Goal: Information Seeking & Learning: Learn about a topic

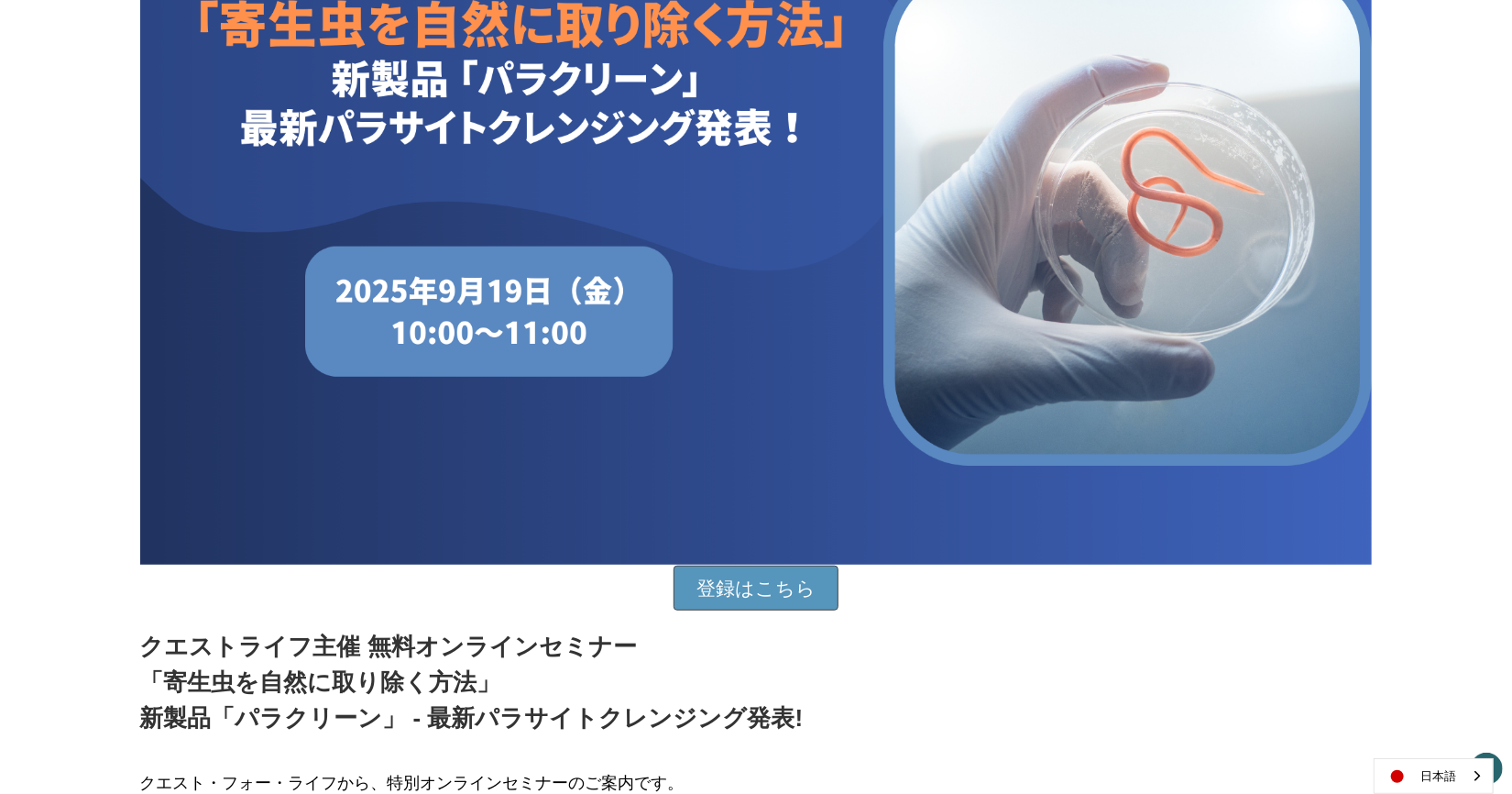
scroll to position [427, 0]
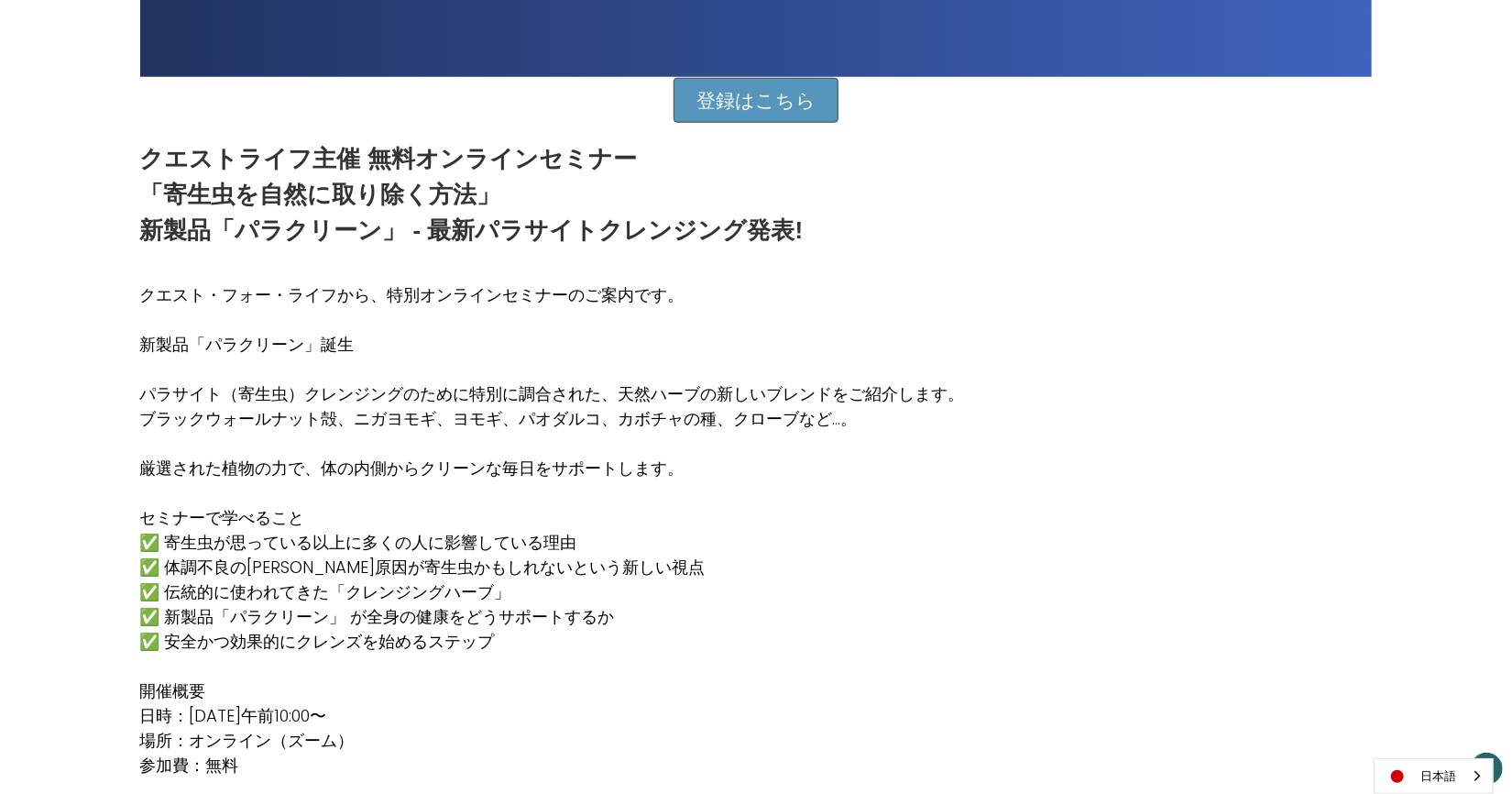
scroll to position [977, 0]
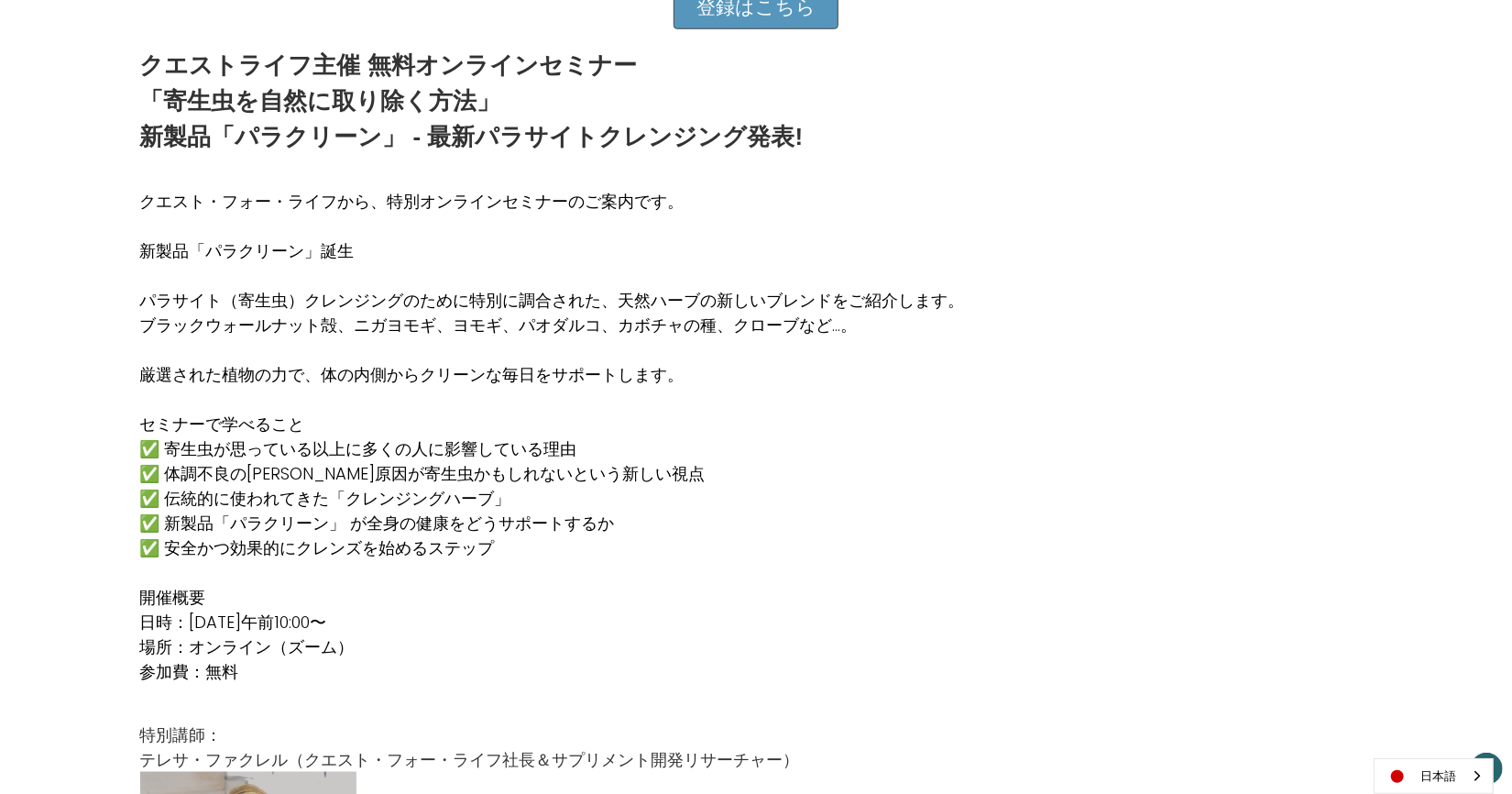
click at [845, 329] on p "ブラックウォールナット殻、ニガヨモギ、ヨモギ、パオダルコ、カボチャの種、クローブなど...。" at bounding box center [552, 325] width 825 height 25
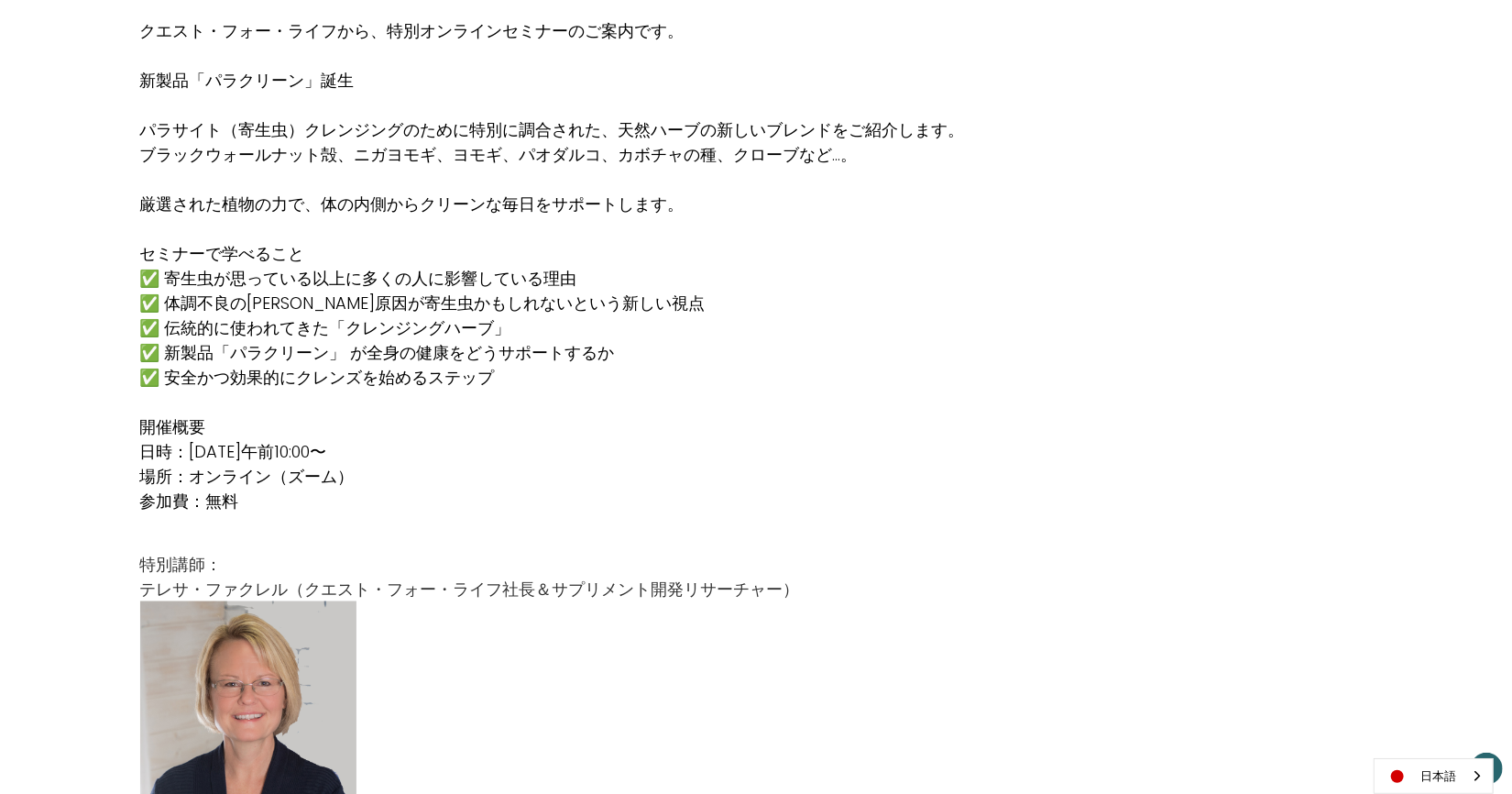
scroll to position [1161, 0]
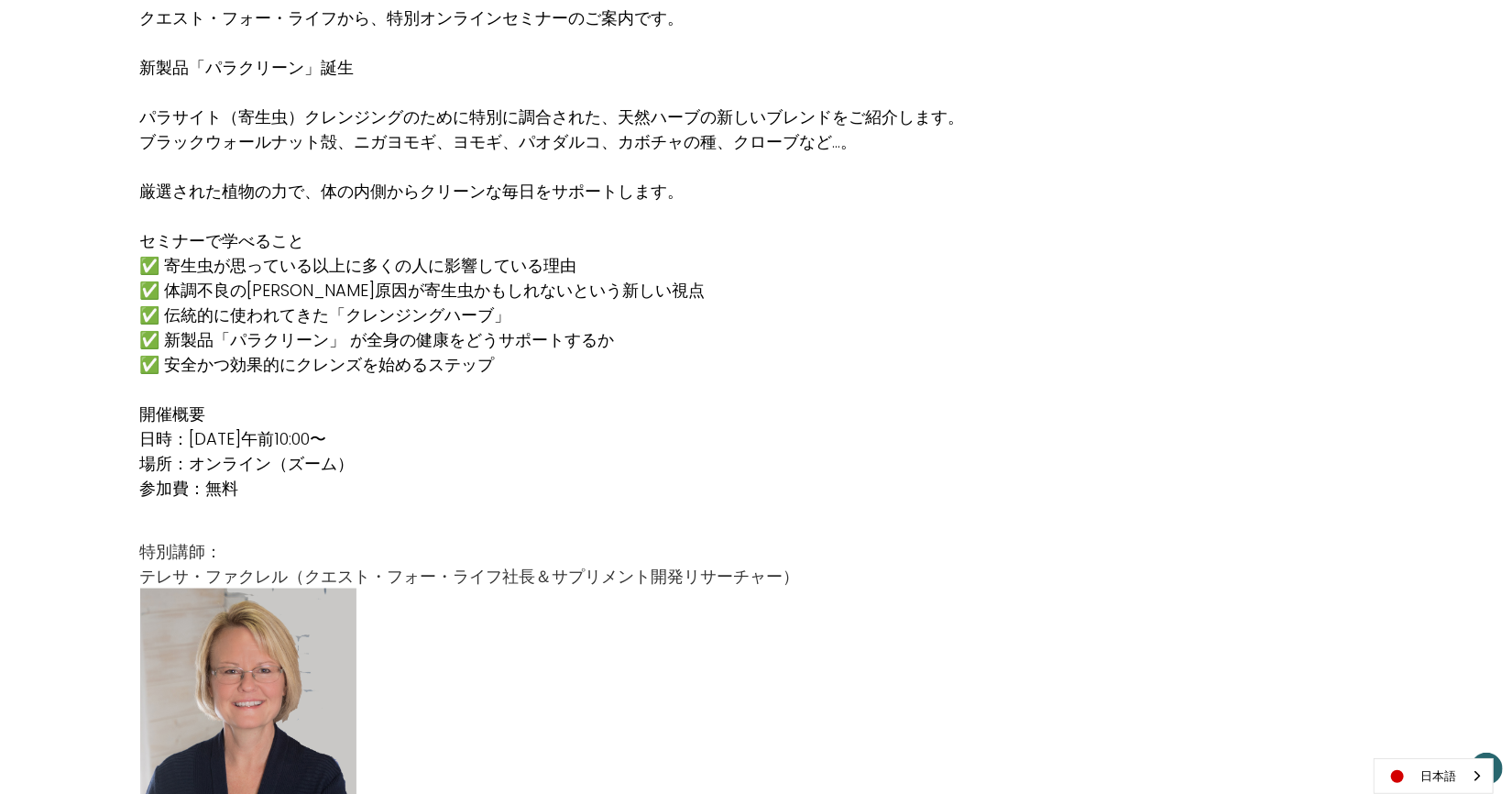
click at [833, 144] on p "ブラックウォールナット殻、ニガヨモギ、ヨモギ、パオダルコ、カボチャの種、クローブなど...。" at bounding box center [552, 141] width 825 height 25
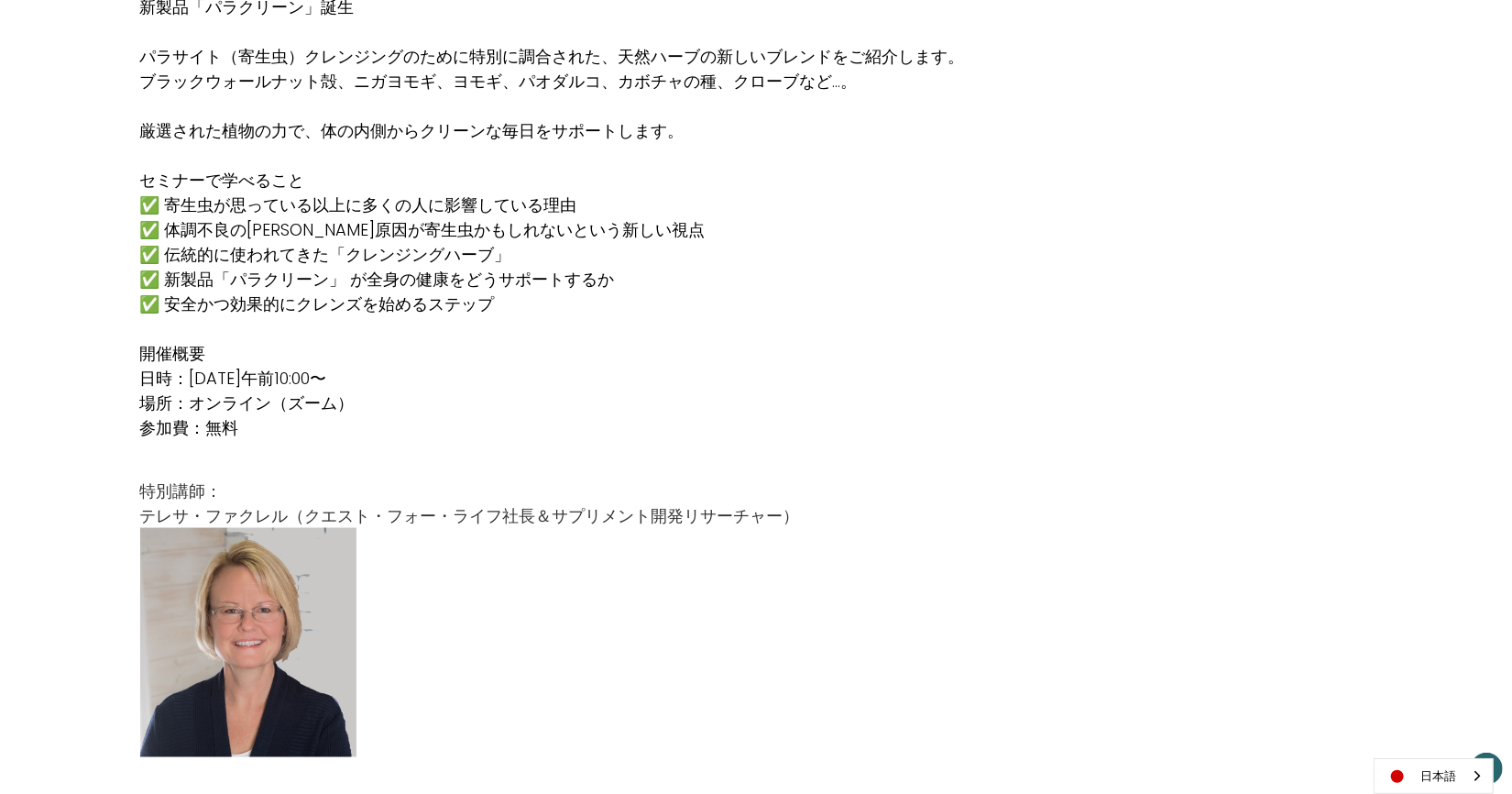
scroll to position [1220, 0]
click at [1131, 146] on div "クエスト・フォー・ライフから、特別オンラインセミナーのご案内です。 新製品「パラクリーン」誕生 パラサイト（寄生虫）クレンジングのために特別に調合された、天然…" at bounding box center [756, 192] width 1232 height 544
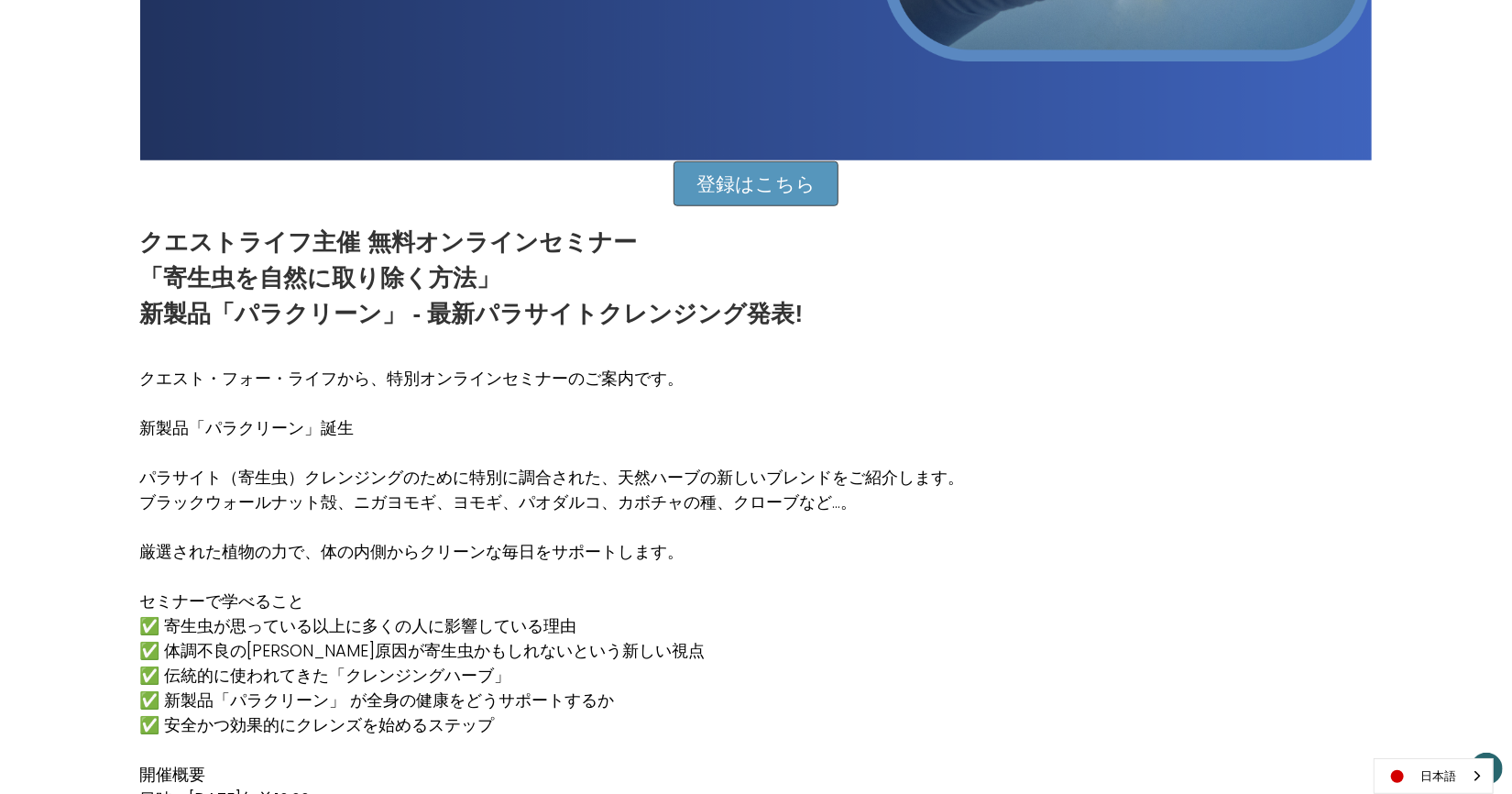
scroll to position [794, 0]
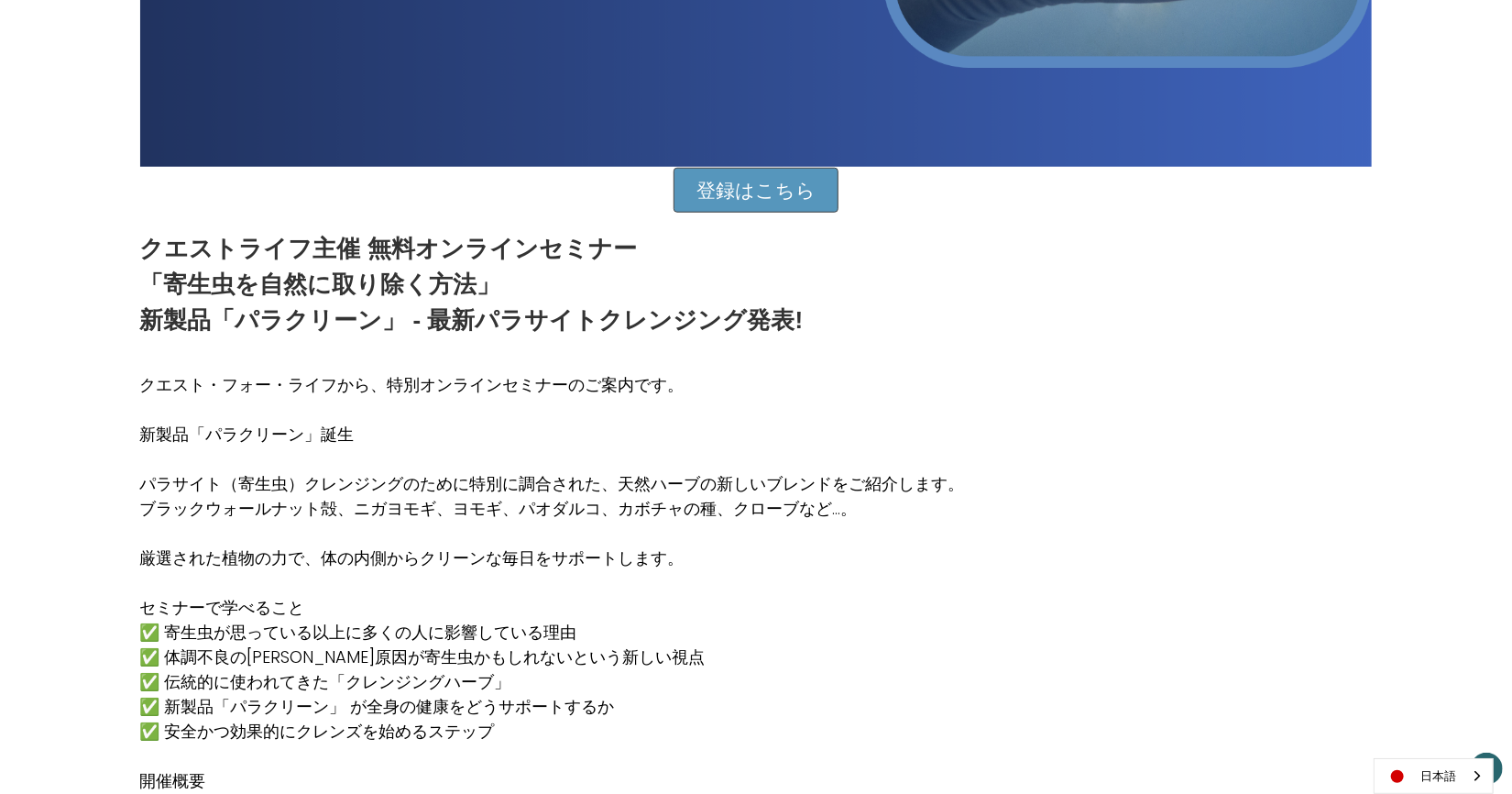
click at [285, 498] on p "ブラックウォールナット殻、ニガヨモギ、ヨモギ、パオダルコ、カボチャの種、クローブなど...。" at bounding box center [552, 507] width 825 height 25
click at [820, 495] on p "ブラックウォールナット殻、ニガヨモギ、ヨモギ、パオダルコ、カボチャの種、クローブなど...。" at bounding box center [552, 507] width 825 height 25
click at [510, 530] on p at bounding box center [552, 532] width 825 height 25
drag, startPoint x: 142, startPoint y: 553, endPoint x: 678, endPoint y: 561, distance: 536.1
click at [678, 561] on p "厳選された植物の力で、体の内側からクリーンな毎日をサポートします。" at bounding box center [552, 557] width 825 height 25
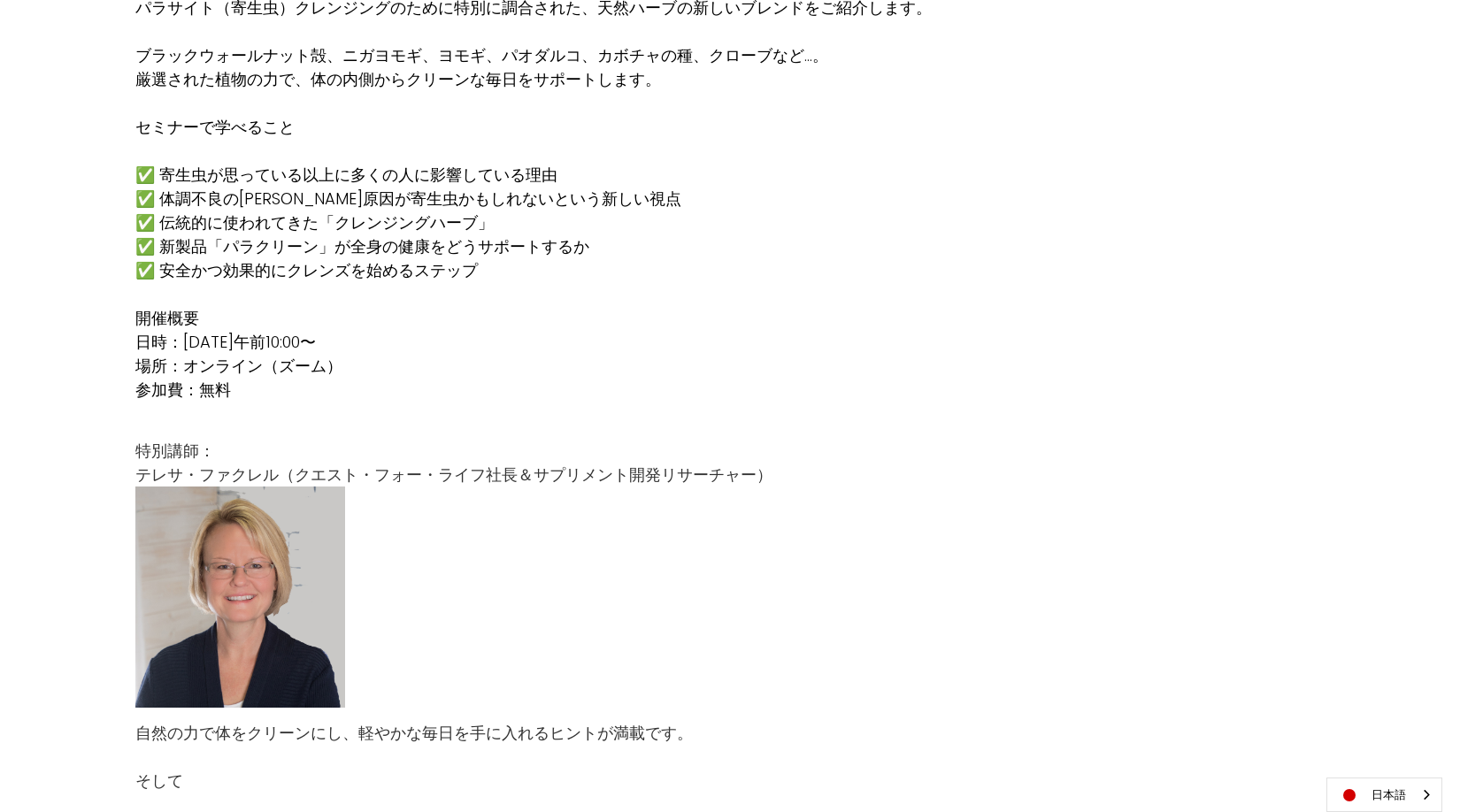
scroll to position [877, 0]
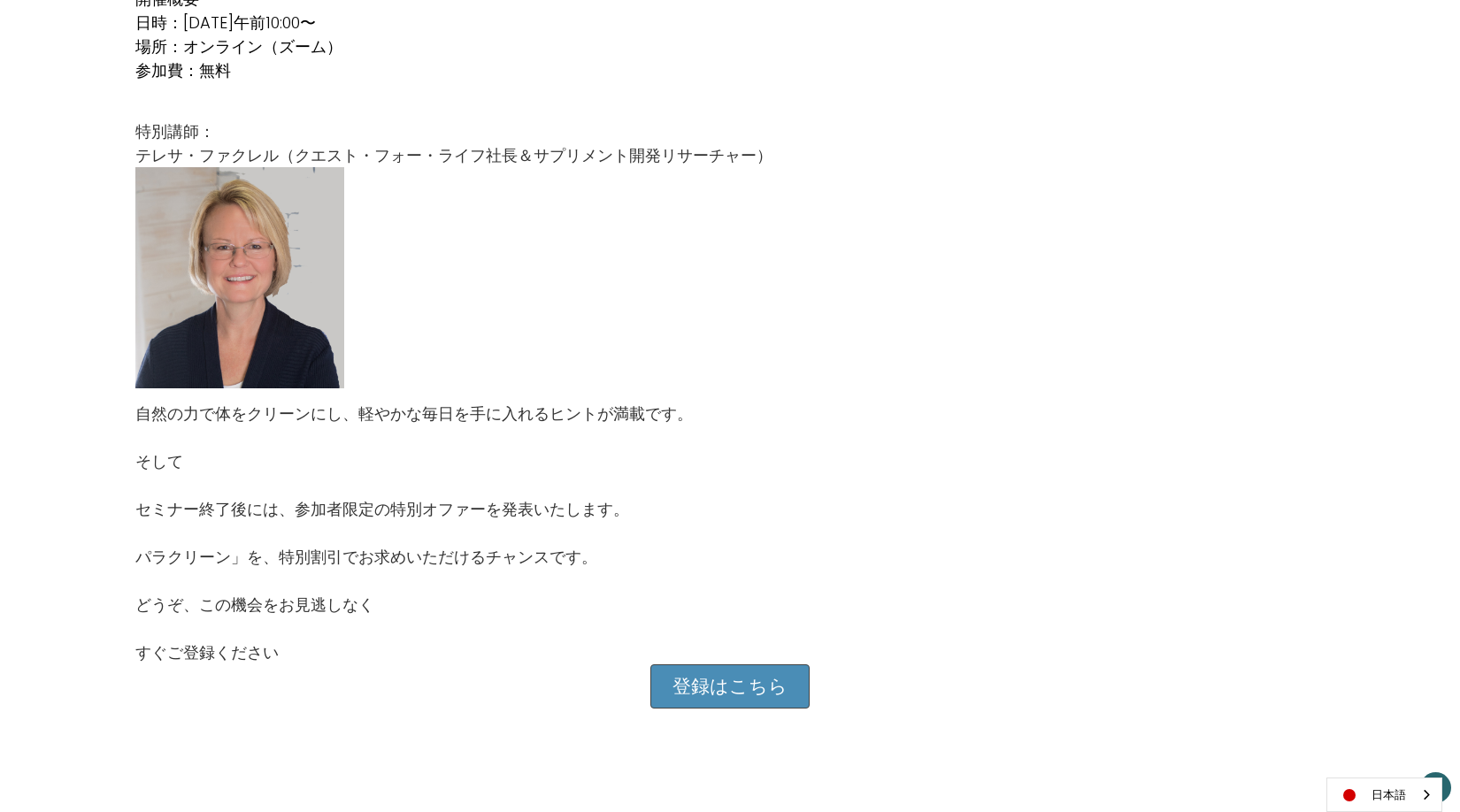
scroll to position [877, 0]
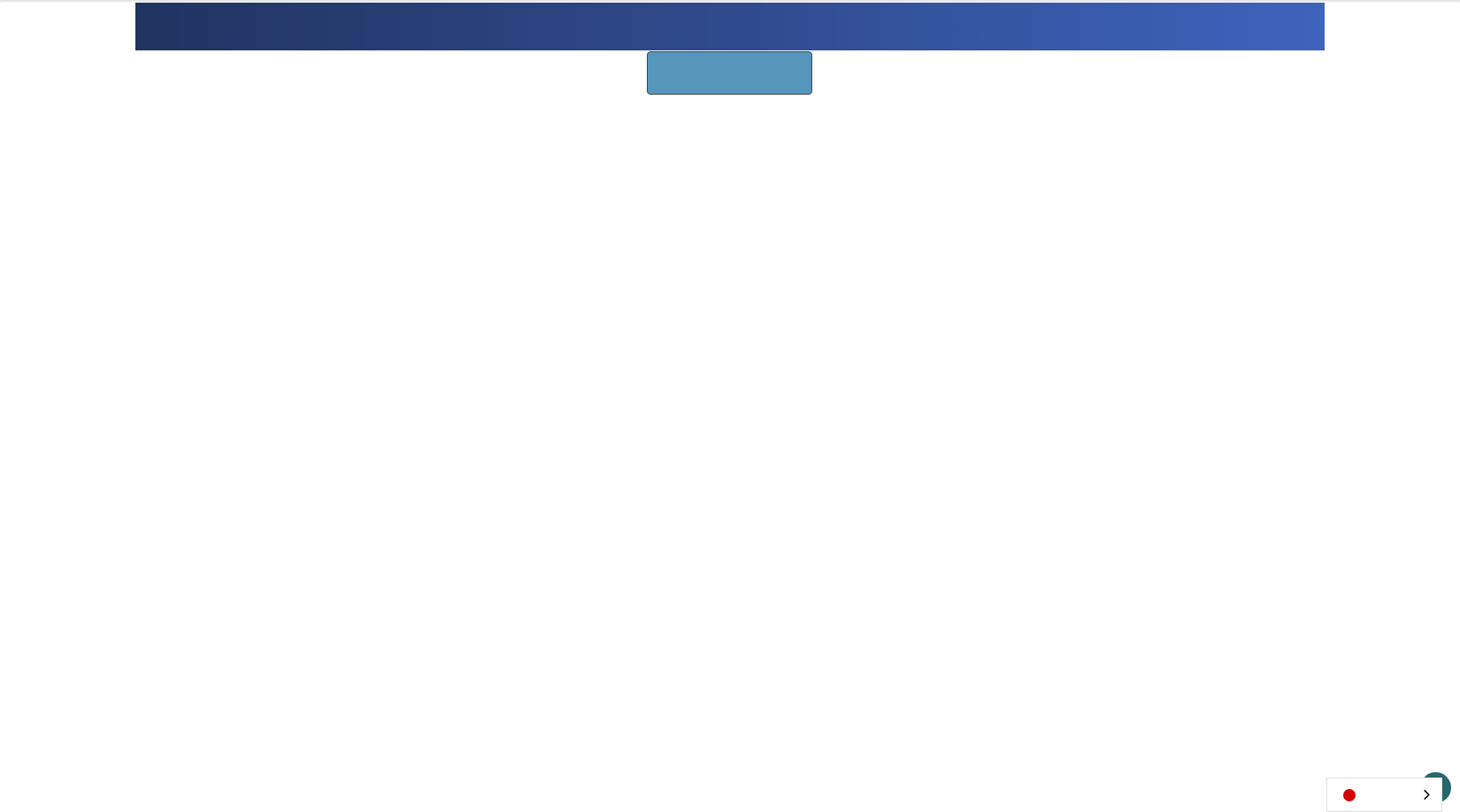
scroll to position [877, 0]
